Goal: Task Accomplishment & Management: Use online tool/utility

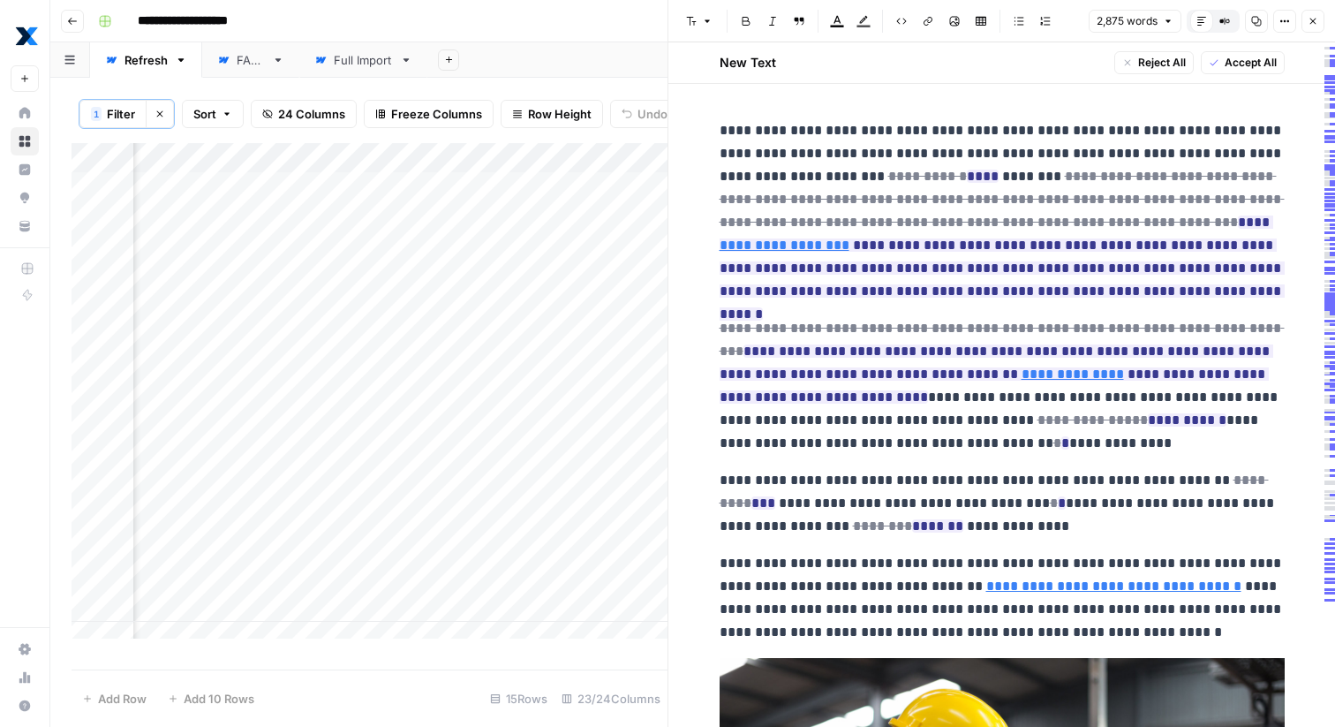
click at [1310, 30] on button "Close" at bounding box center [1312, 21] width 23 height 23
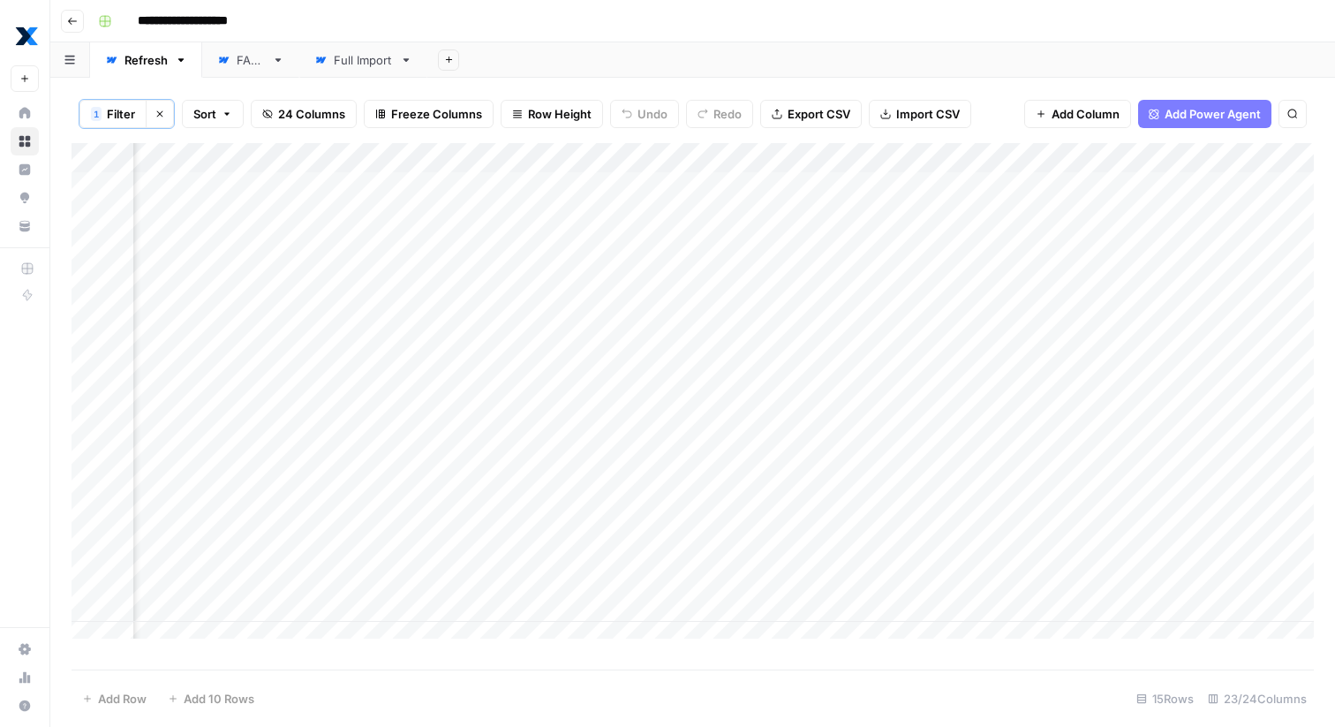
click at [115, 111] on span "Filter" at bounding box center [121, 114] width 28 height 18
type input "Test"
click at [427, 224] on div "Test is not empty Delete Add Filter" at bounding box center [507, 222] width 811 height 64
click at [430, 209] on input "text" at bounding box center [483, 207] width 213 height 18
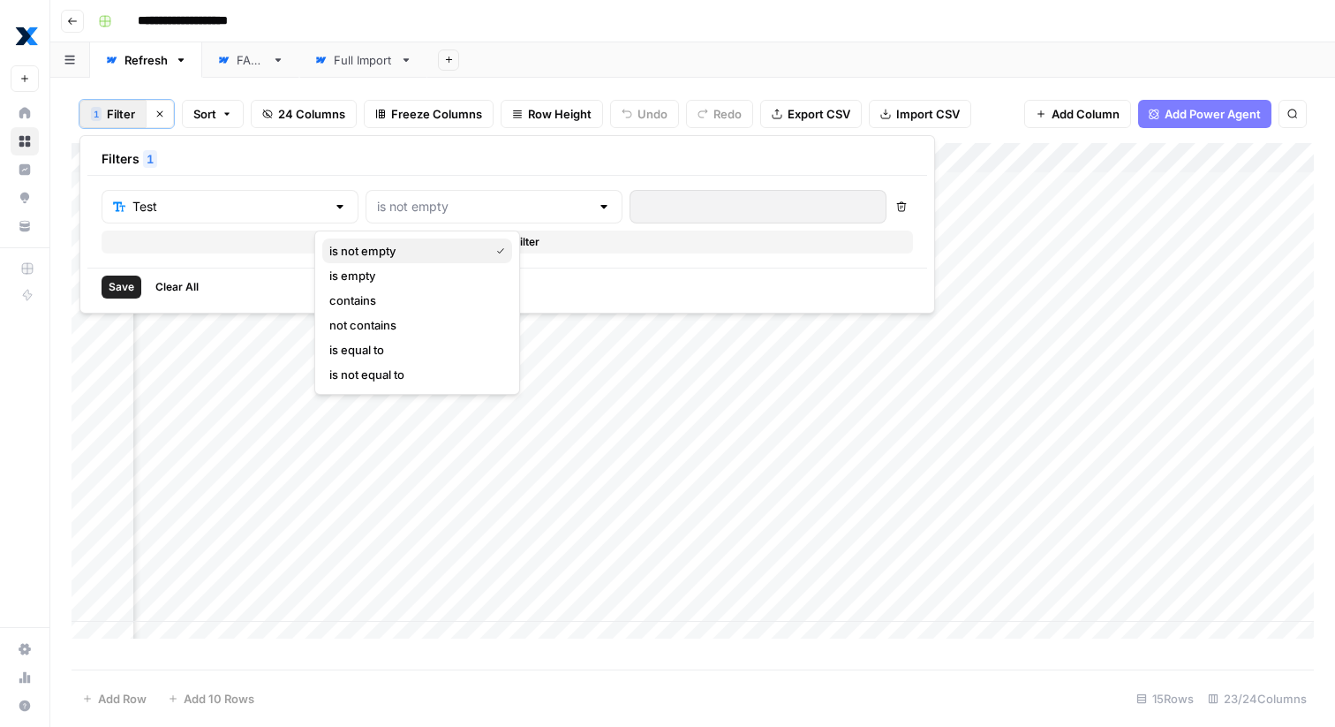
click at [406, 251] on span "is not empty" at bounding box center [405, 251] width 153 height 18
type input "is not empty"
click at [131, 286] on span "Save" at bounding box center [122, 287] width 26 height 16
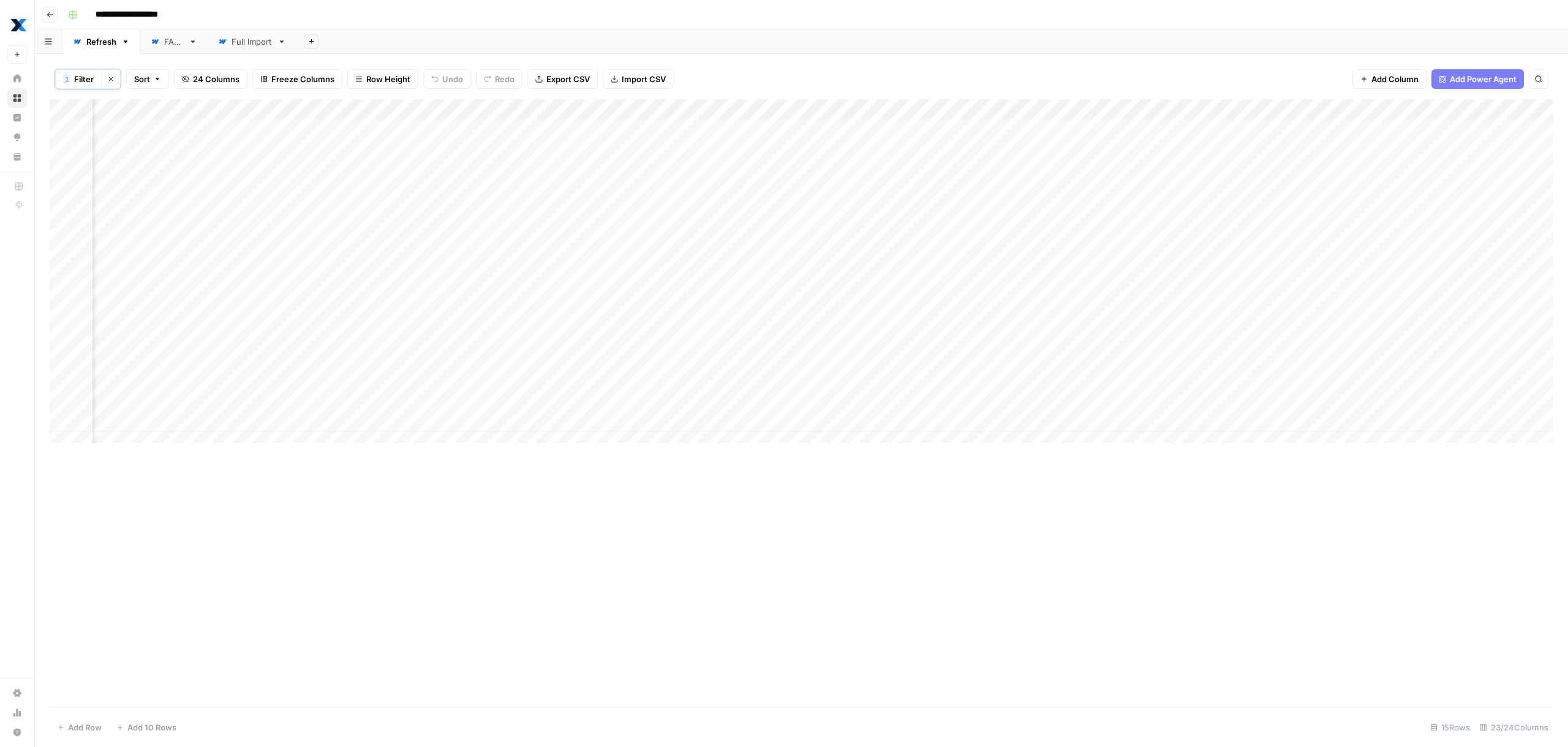
scroll to position [0, 1396]
click at [628, 190] on div "Add Column" at bounding box center [802, 276] width 1504 height 353
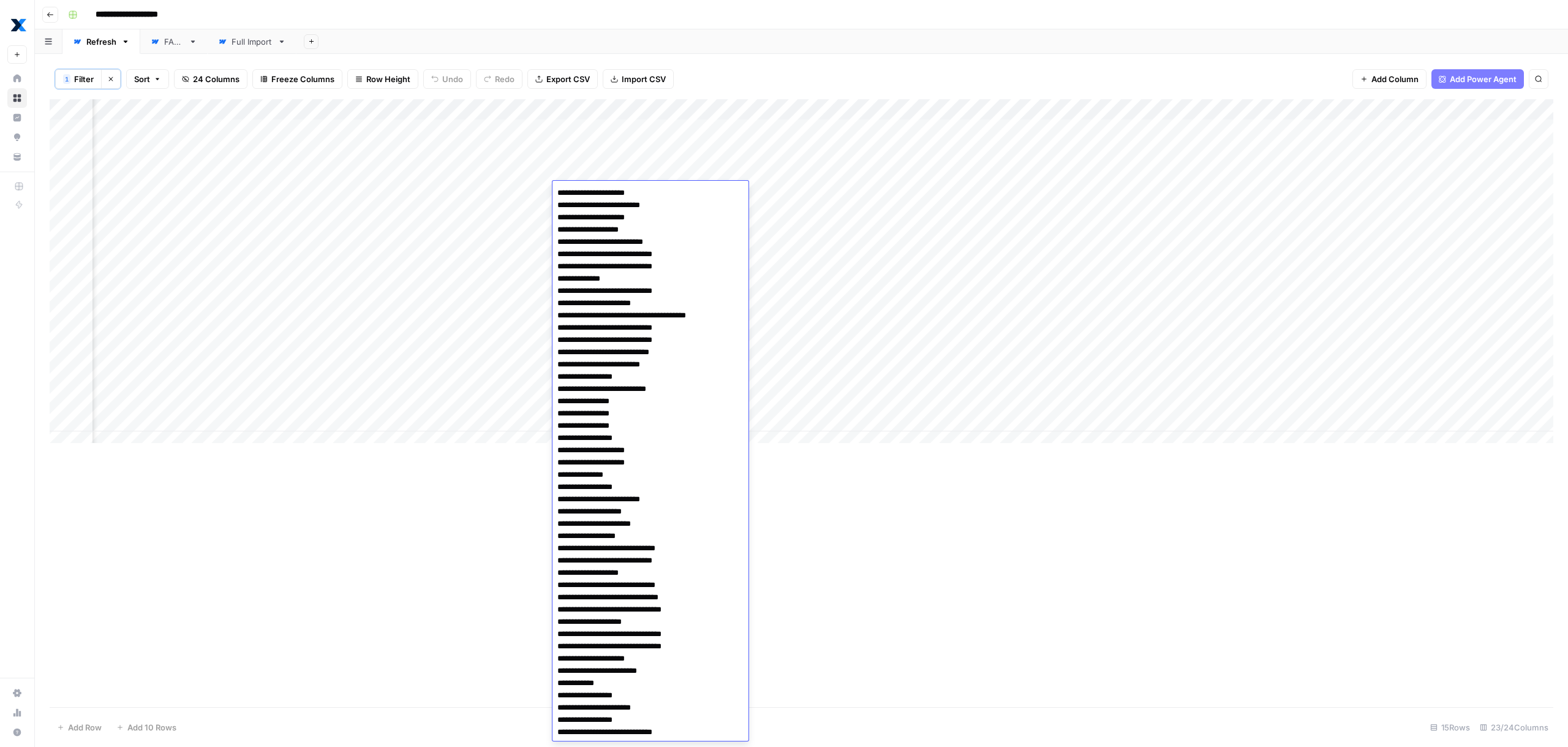
scroll to position [442, 0]
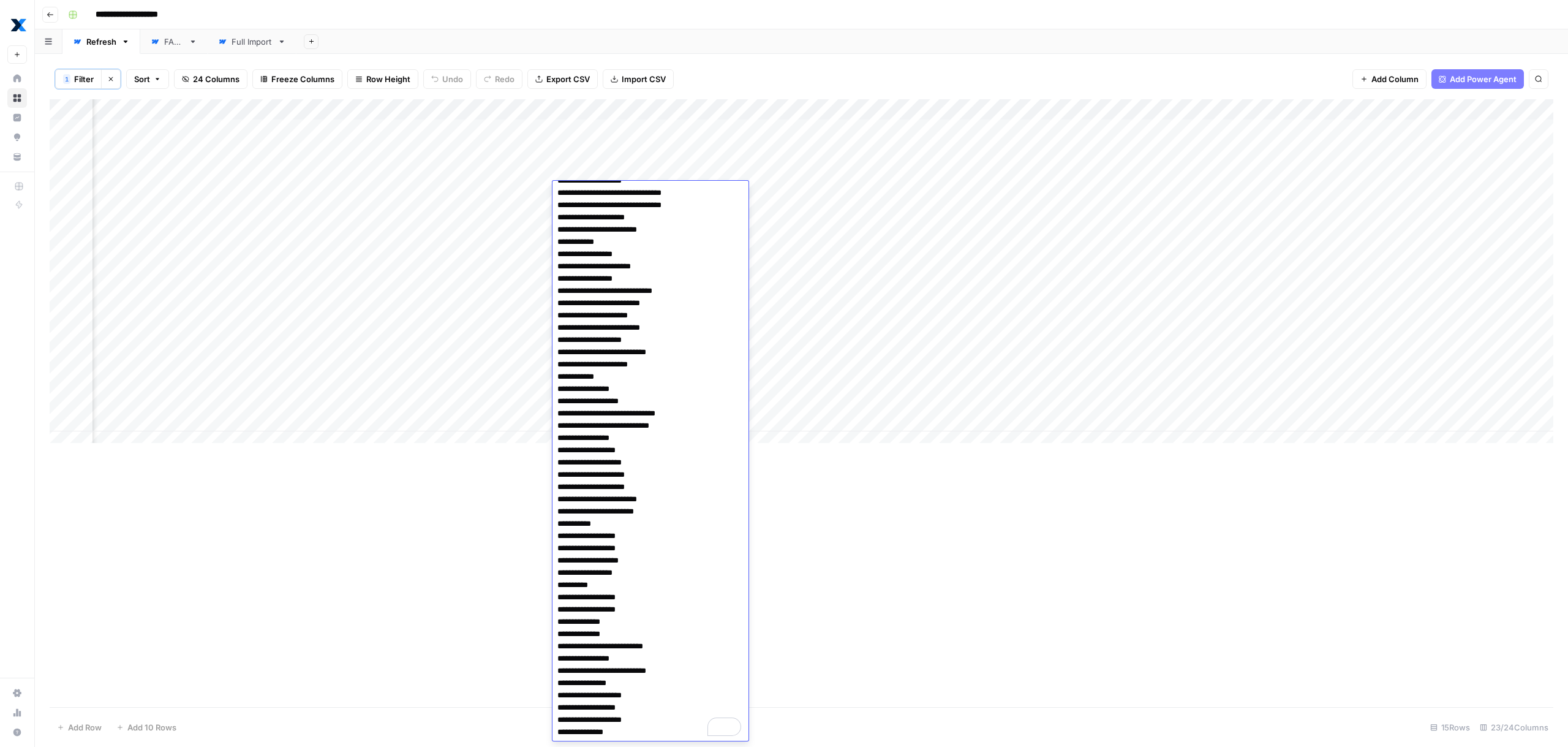
click at [891, 504] on div "Add Column" at bounding box center [802, 403] width 1504 height 608
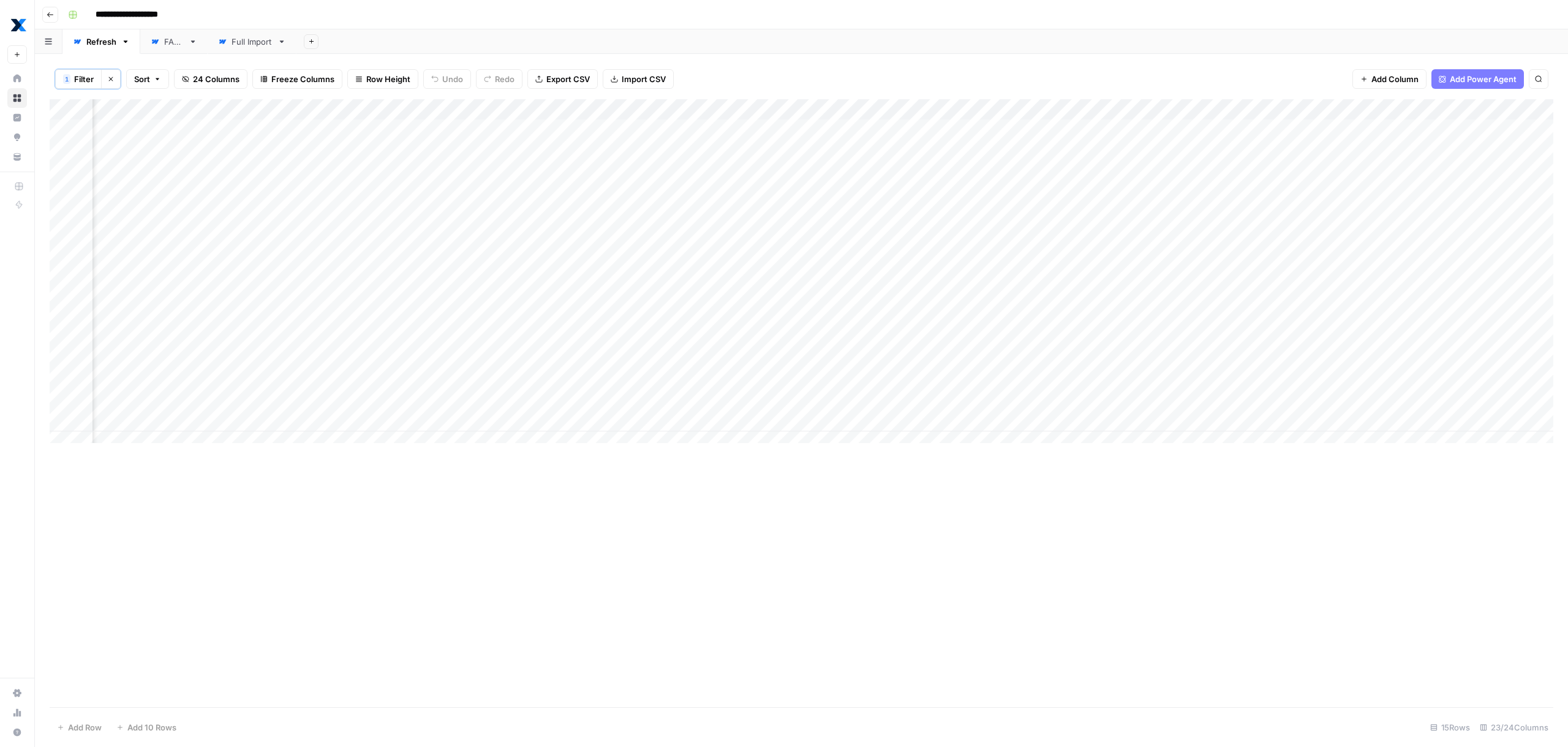
scroll to position [0, 1187]
click at [406, 130] on div "Add Column" at bounding box center [802, 276] width 1504 height 353
click at [382, 154] on div "Add Column" at bounding box center [802, 276] width 1504 height 353
click at [625, 130] on div "Add Column" at bounding box center [802, 276] width 1504 height 353
click at [395, 149] on div "Add Column" at bounding box center [802, 276] width 1504 height 353
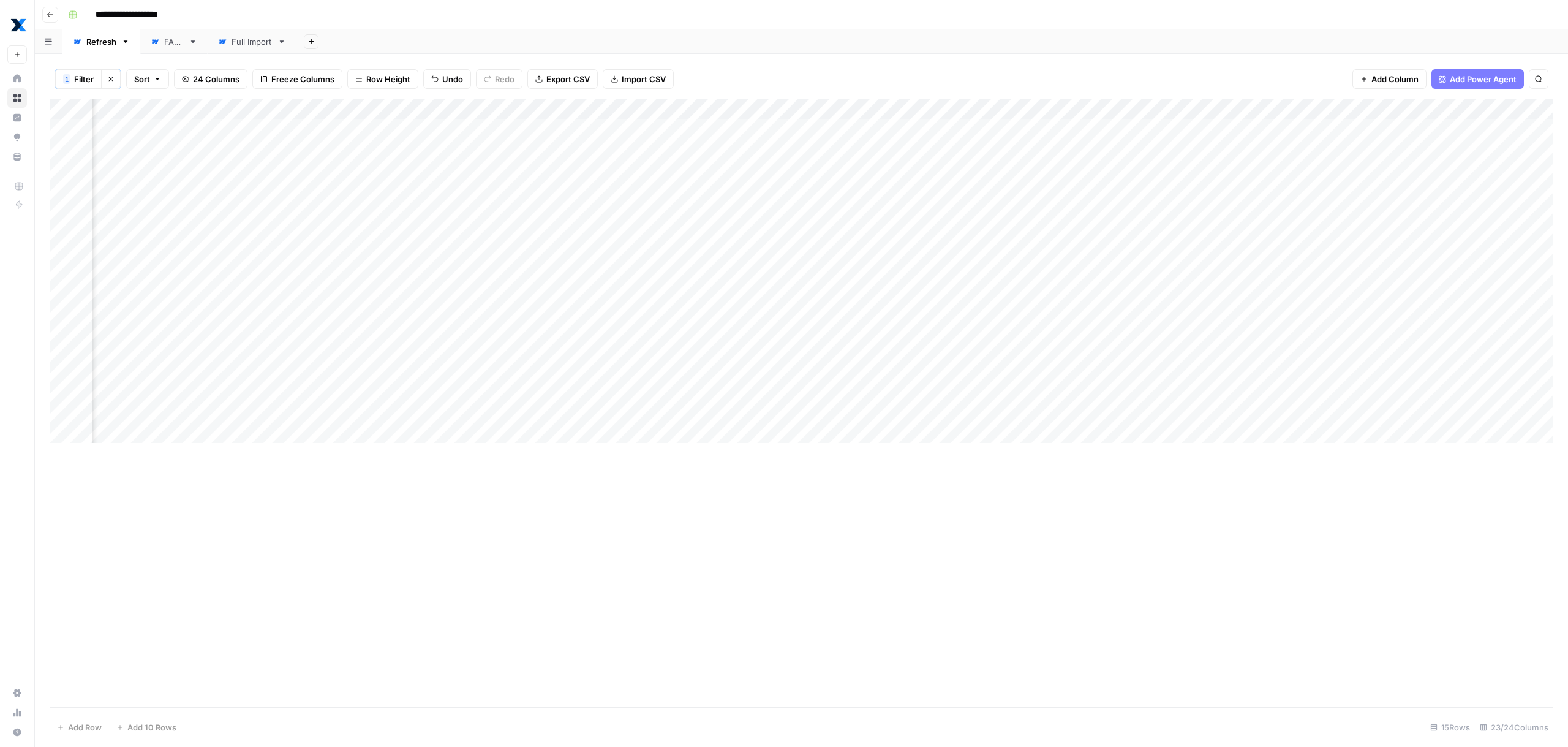
click at [391, 162] on div "Add Column" at bounding box center [802, 276] width 1504 height 353
click at [619, 151] on div "Add Column" at bounding box center [802, 276] width 1504 height 353
type textarea "****"
click at [425, 193] on div "Add Column" at bounding box center [802, 276] width 1504 height 353
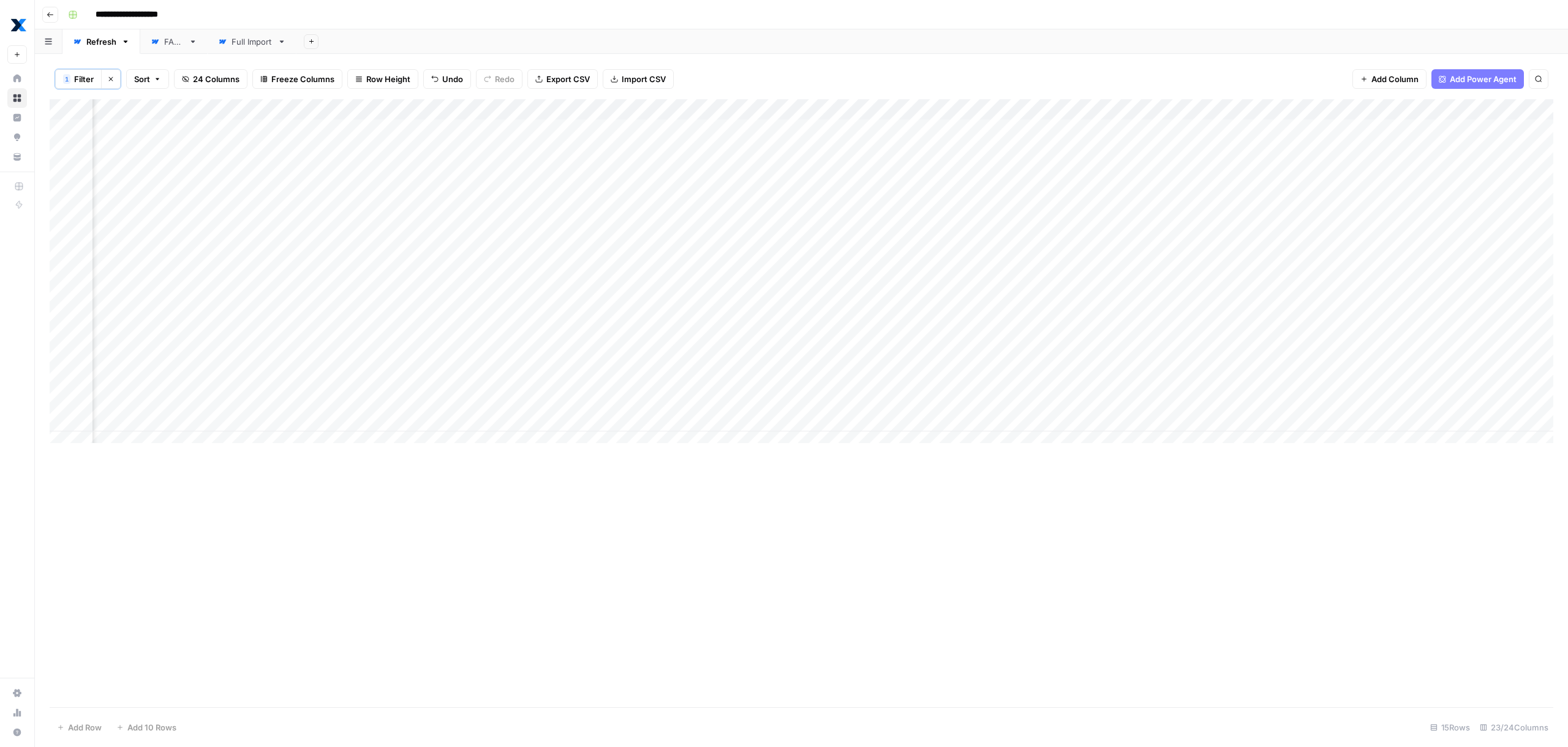
click at [627, 172] on div "Add Column" at bounding box center [802, 276] width 1504 height 353
click at [615, 192] on div "Add Column" at bounding box center [802, 276] width 1504 height 353
click at [428, 209] on div "Add Column" at bounding box center [802, 276] width 1504 height 353
click at [640, 217] on div "Add Column" at bounding box center [802, 276] width 1504 height 353
type textarea "**********"
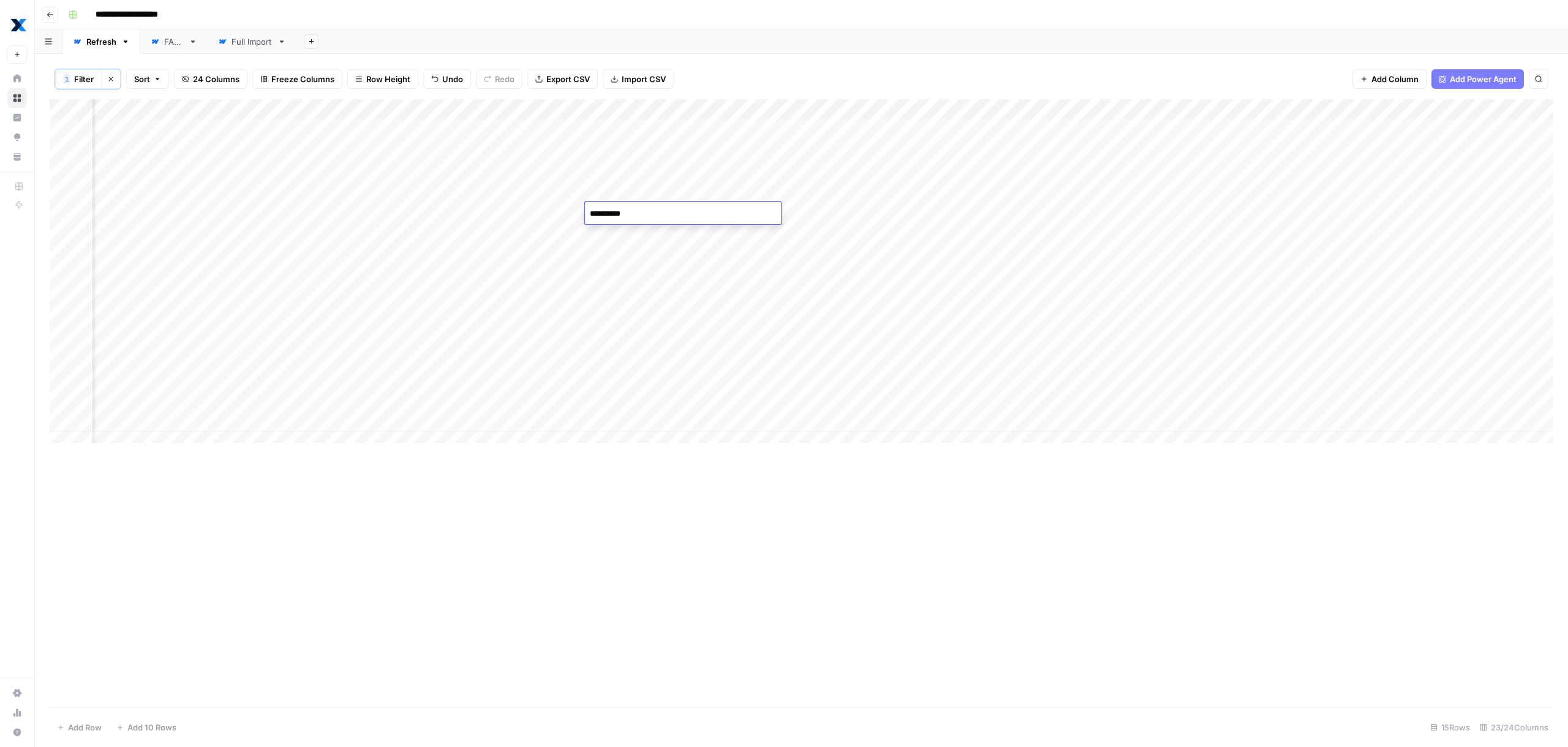
click at [717, 40] on div "Add Sheet" at bounding box center [932, 41] width 1272 height 24
click at [375, 241] on div "Add Column" at bounding box center [802, 276] width 1504 height 353
click at [628, 233] on div "Add Column" at bounding box center [802, 276] width 1504 height 353
click at [622, 262] on div "Add Column" at bounding box center [802, 276] width 1504 height 353
click at [442, 250] on div "Add Column" at bounding box center [802, 276] width 1504 height 353
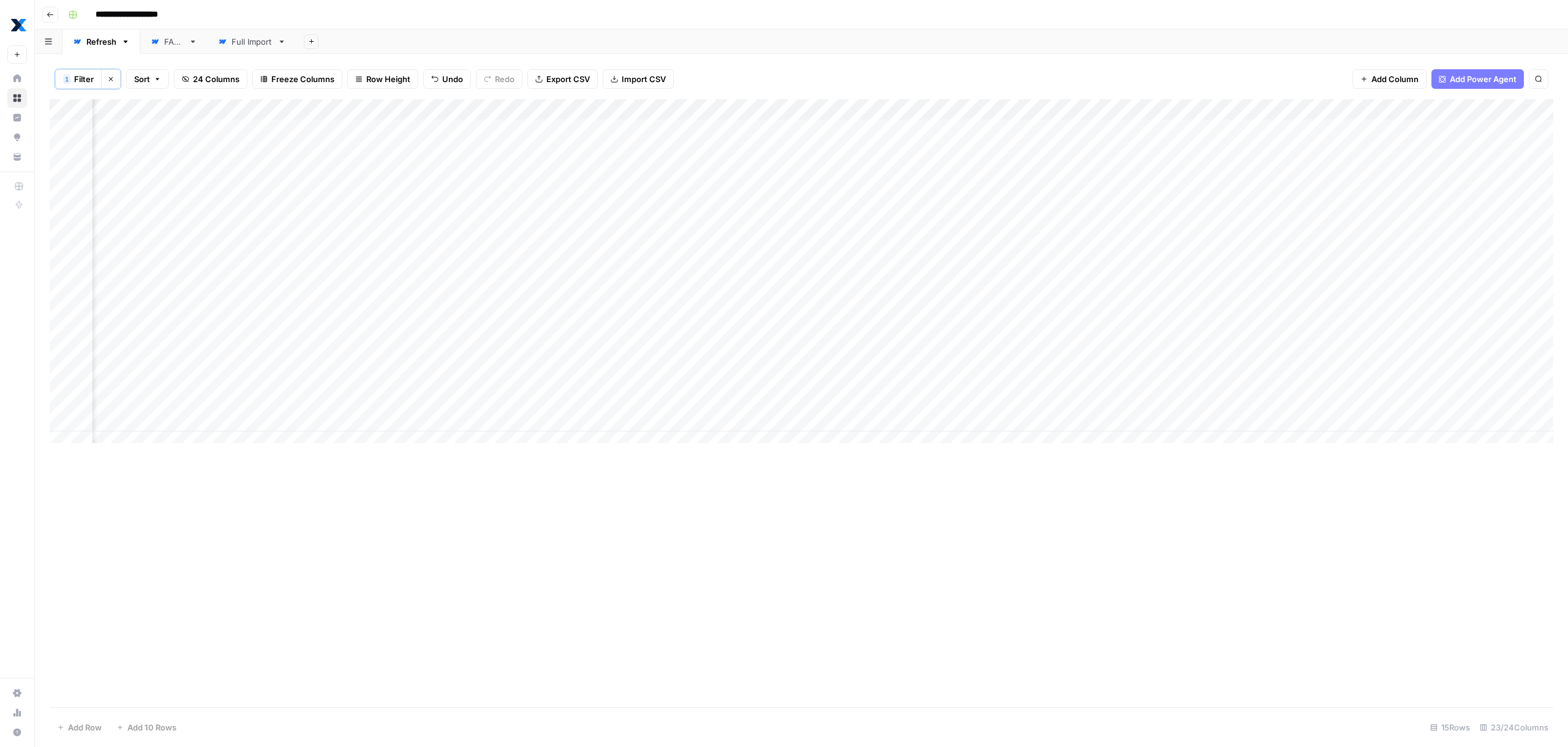
click at [638, 253] on div "Add Column" at bounding box center [802, 276] width 1504 height 353
click at [369, 274] on div "Add Column" at bounding box center [802, 276] width 1504 height 353
click at [640, 249] on div "Add Column" at bounding box center [802, 276] width 1504 height 353
type textarea "****"
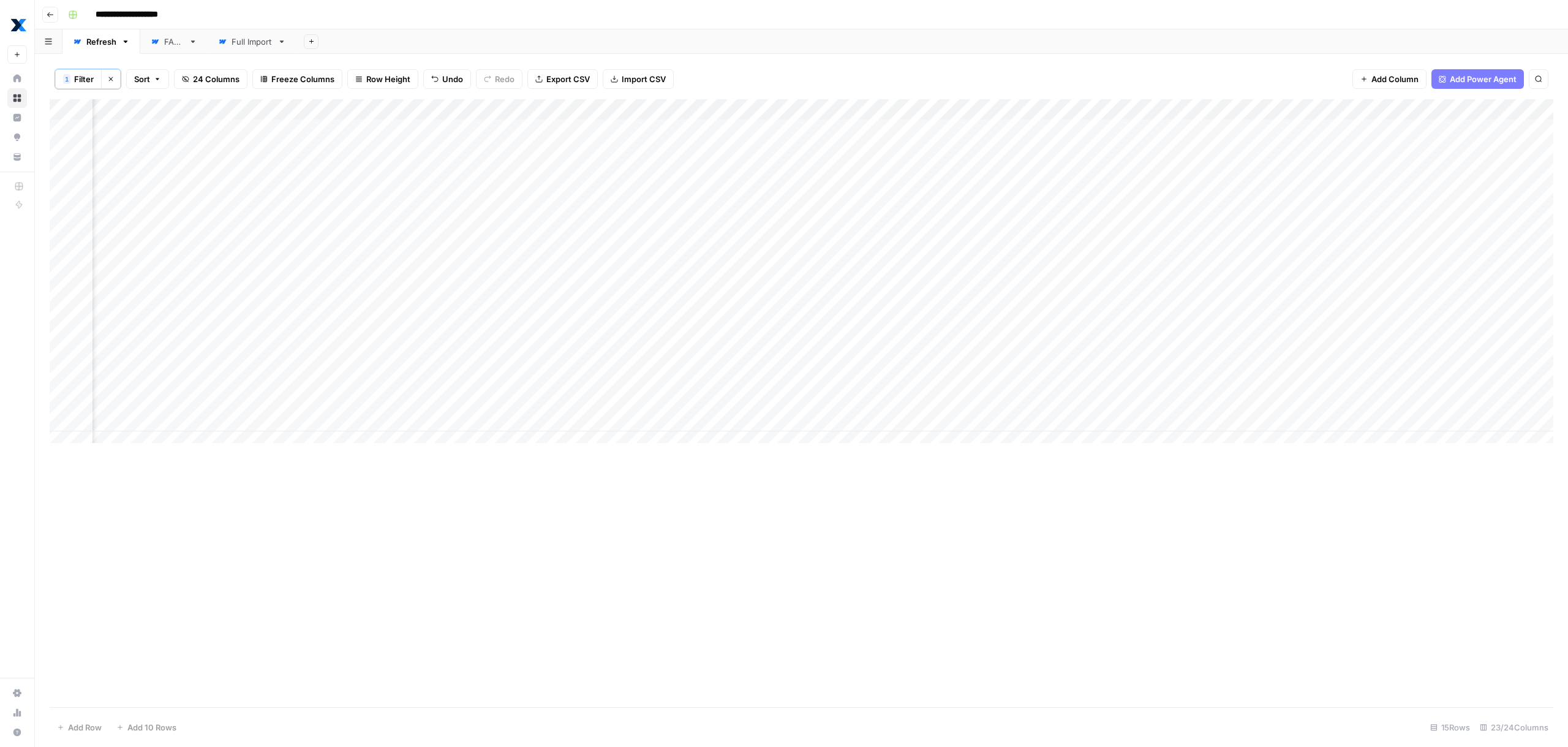
click at [419, 279] on div "Add Column" at bounding box center [802, 276] width 1504 height 353
click at [395, 296] on div "Add Column" at bounding box center [802, 276] width 1504 height 353
click at [359, 322] on div "Add Column" at bounding box center [802, 276] width 1504 height 353
click at [633, 321] on div "Add Column" at bounding box center [802, 276] width 1504 height 353
type textarea "********"
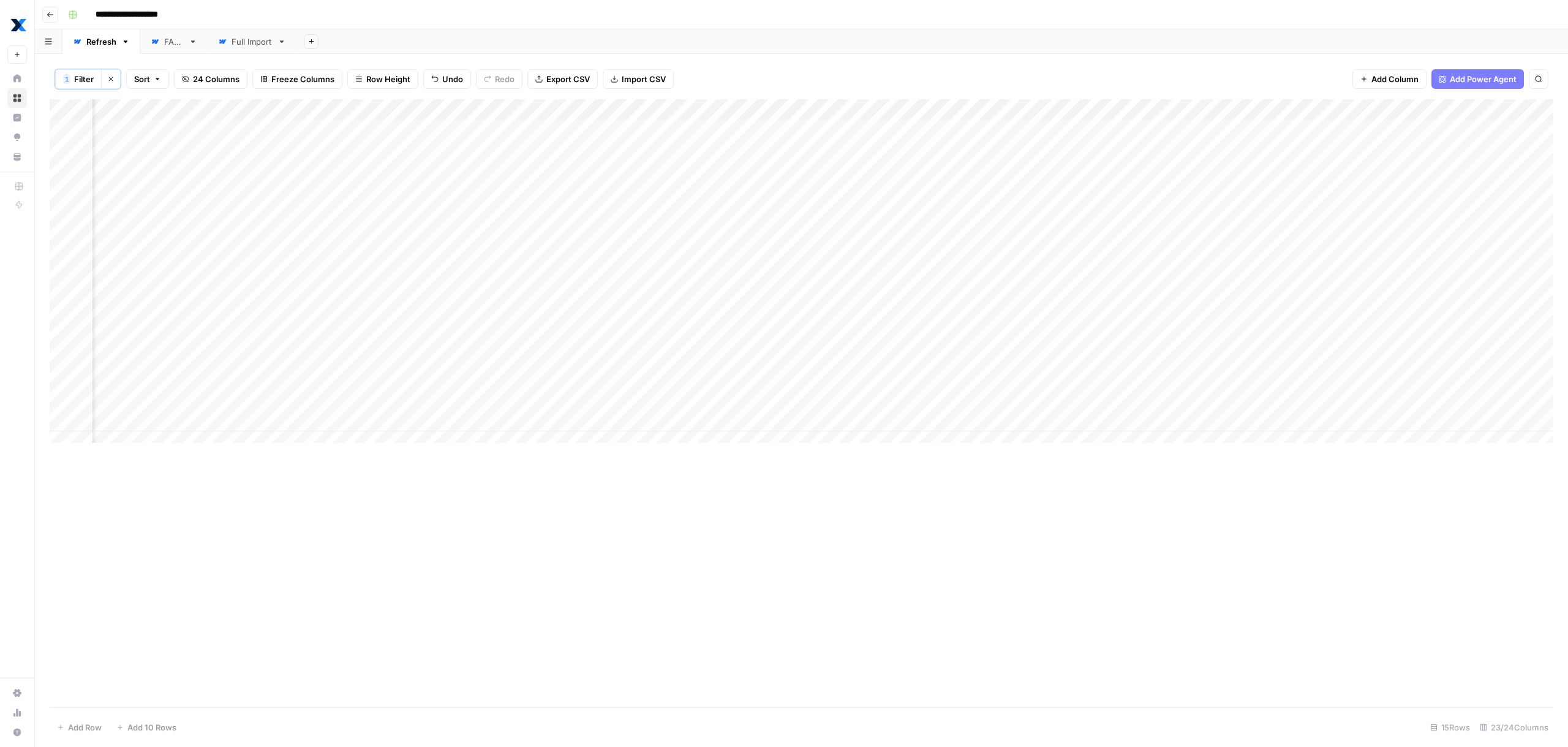
scroll to position [0, 1190]
click at [201, 329] on div "Add Column" at bounding box center [802, 276] width 1504 height 353
click at [373, 337] on div "Add Column" at bounding box center [802, 276] width 1504 height 353
click at [622, 338] on div "Add Column" at bounding box center [802, 276] width 1504 height 353
type textarea "**********"
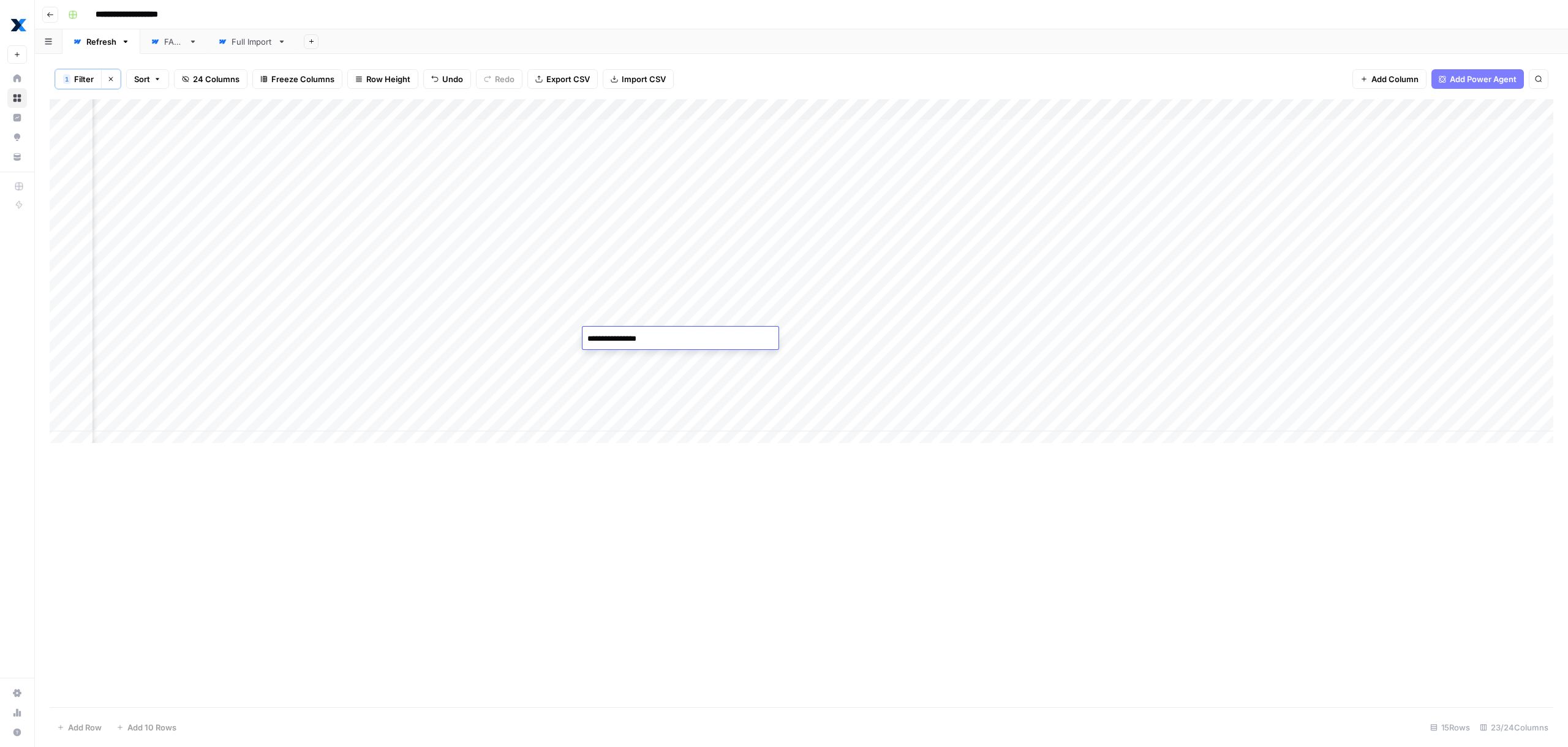
click at [725, 504] on div "Add Column" at bounding box center [802, 403] width 1504 height 608
click at [591, 215] on div "Add Column" at bounding box center [802, 276] width 1504 height 353
click at [590, 214] on textarea "**********" at bounding box center [681, 214] width 196 height 17
type textarea "**********"
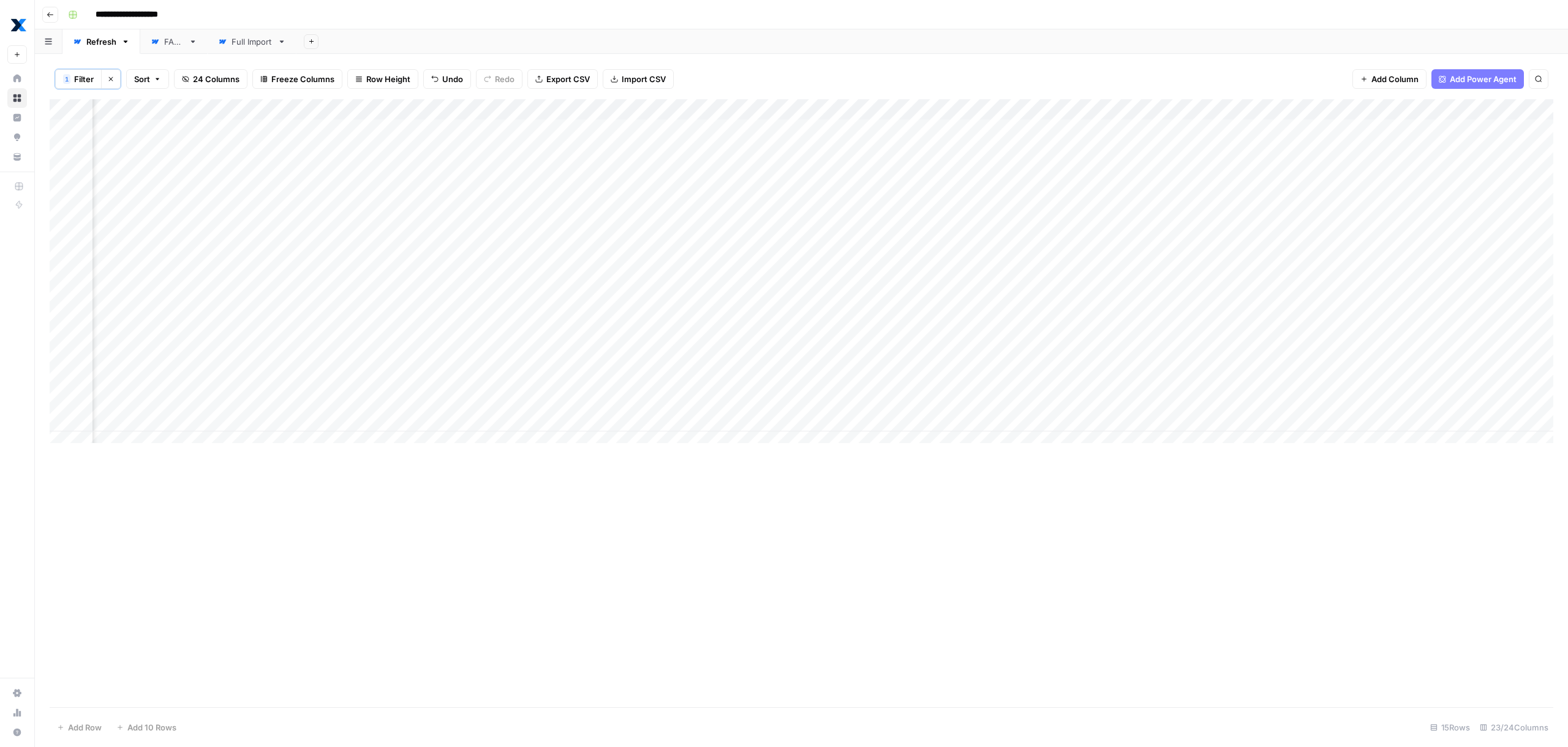
click at [687, 485] on div "Add Column" at bounding box center [802, 403] width 1504 height 608
click at [606, 338] on div "Add Column" at bounding box center [802, 276] width 1504 height 353
click at [604, 339] on textarea "**********" at bounding box center [681, 339] width 196 height 17
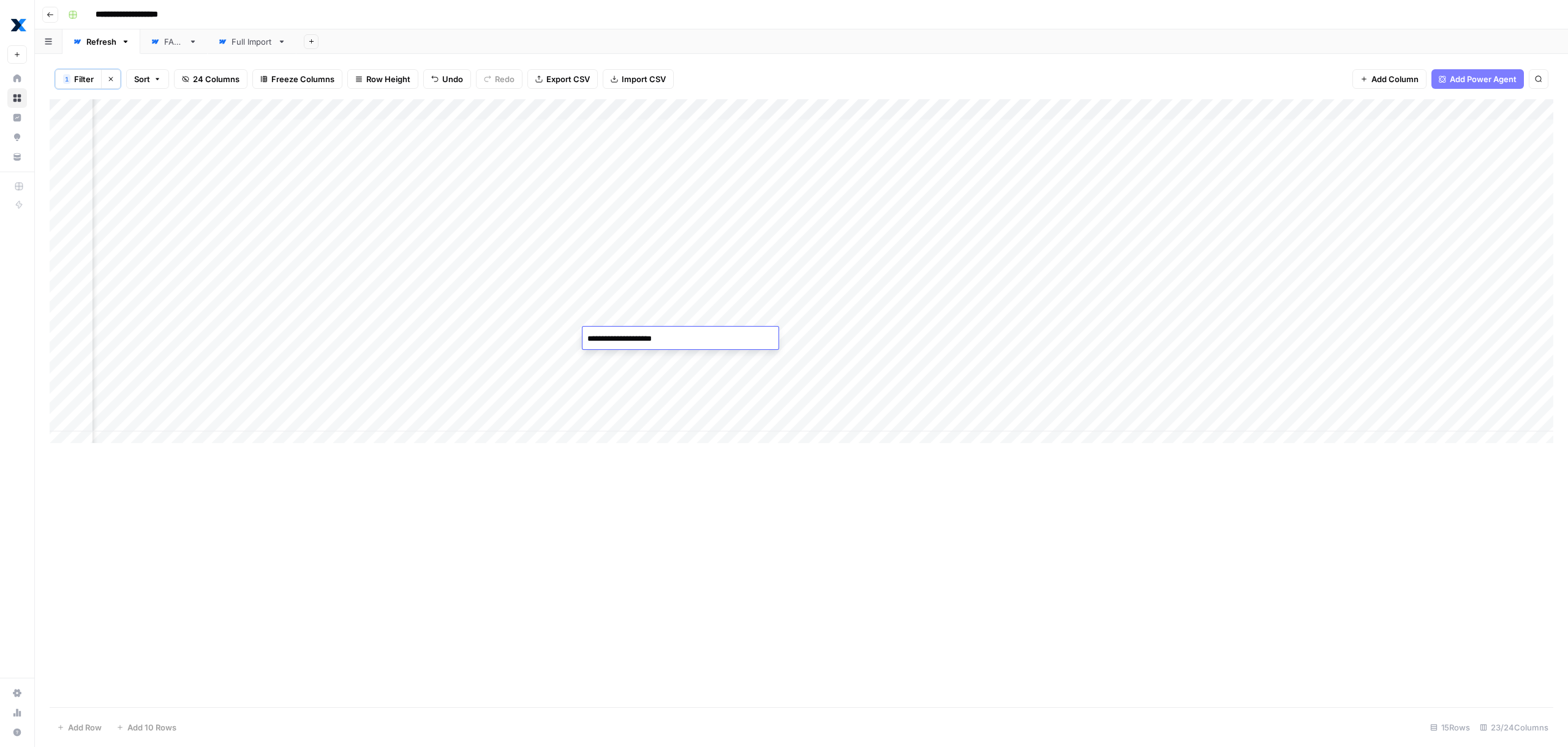
type textarea "**********"
click at [646, 481] on div "Add Column" at bounding box center [802, 403] width 1504 height 608
click at [445, 376] on div "Add Column" at bounding box center [802, 276] width 1504 height 353
click at [633, 382] on div "Add Column" at bounding box center [802, 276] width 1504 height 353
click at [620, 334] on div "Add Column" at bounding box center [802, 276] width 1504 height 353
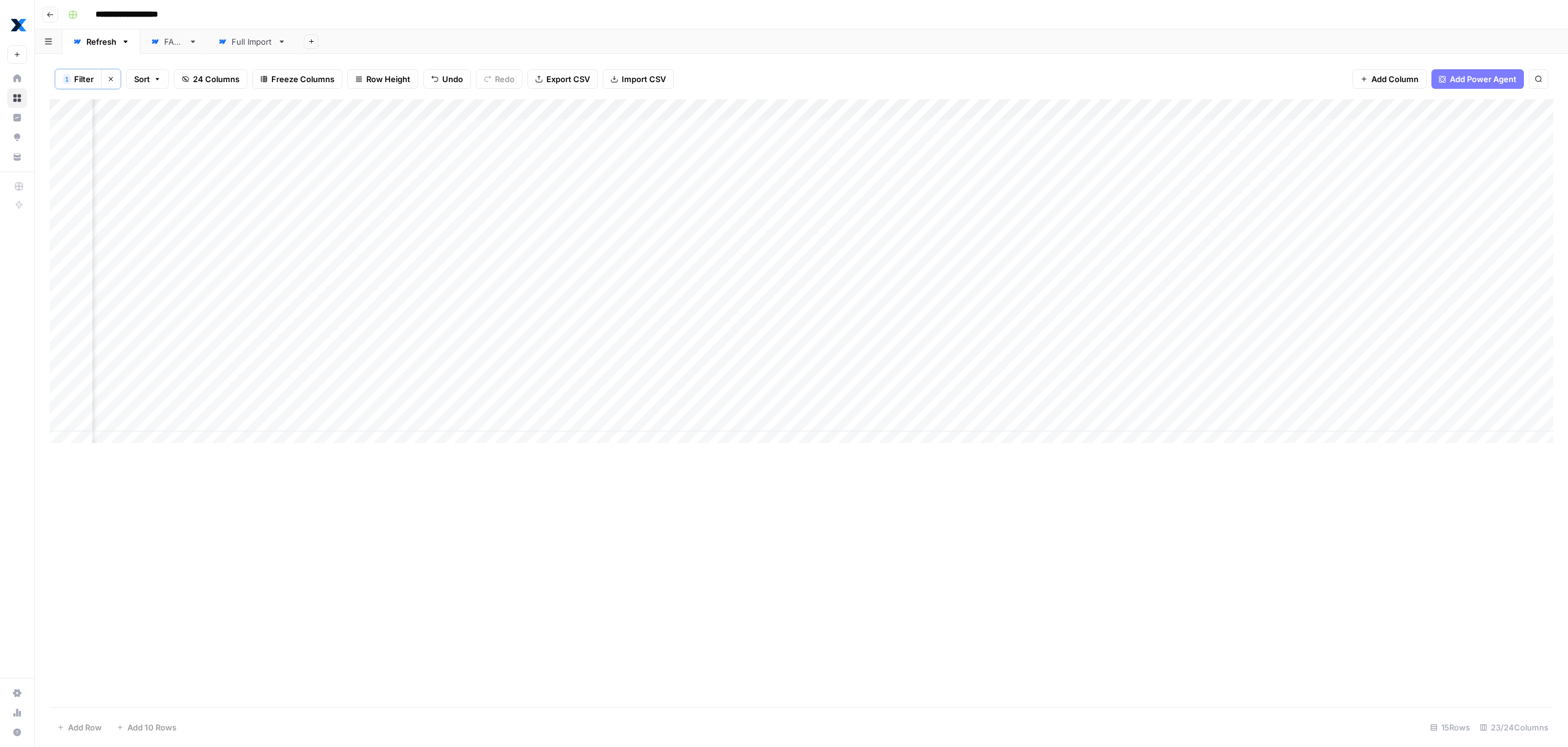
click at [625, 381] on div "Add Column" at bounding box center [802, 276] width 1504 height 353
click at [636, 469] on div "Add Column" at bounding box center [802, 403] width 1504 height 608
click at [606, 333] on div "Add Column" at bounding box center [802, 276] width 1504 height 353
click at [658, 504] on div "Add Column" at bounding box center [802, 403] width 1504 height 608
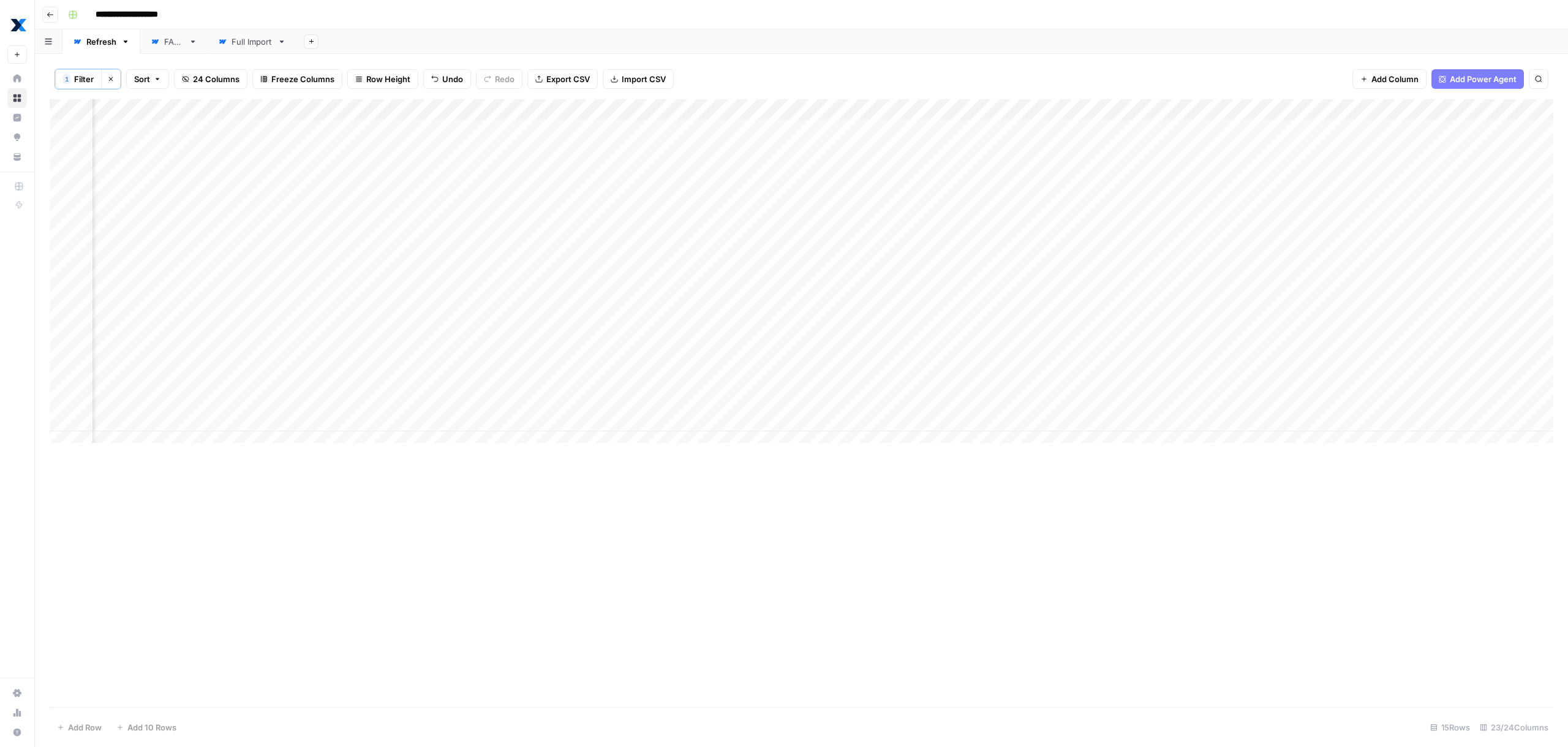
click at [397, 428] on div "Add Column" at bounding box center [802, 276] width 1504 height 353
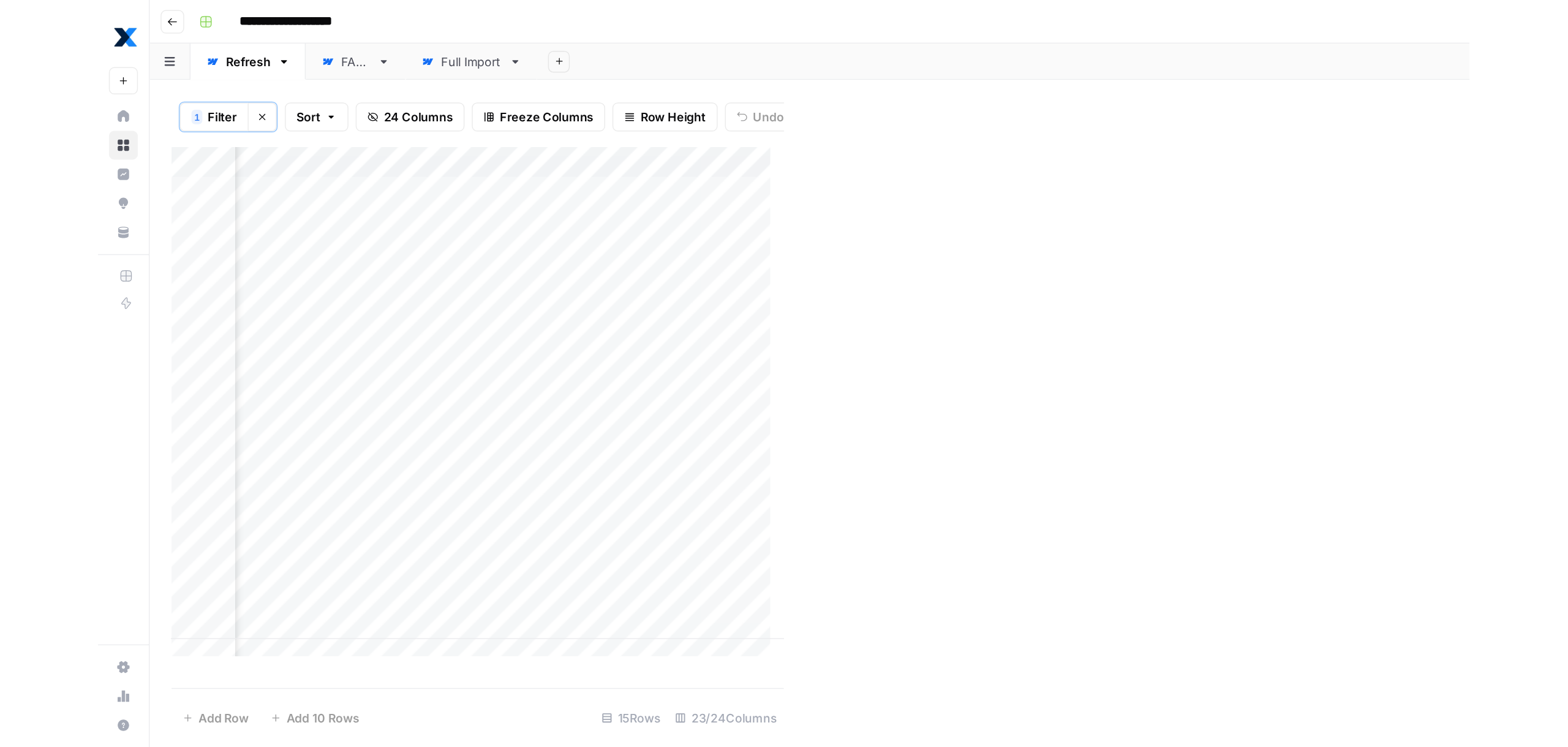
scroll to position [0, 2163]
